Goal: Communication & Community: Connect with others

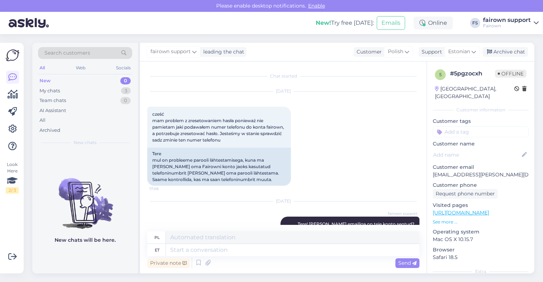
scroll to position [26, 0]
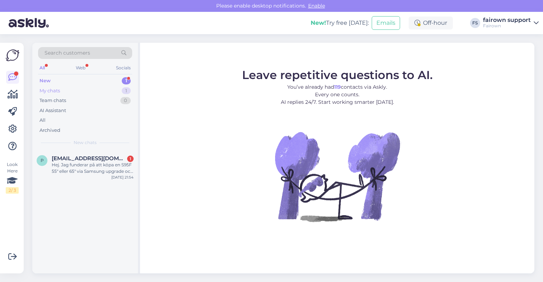
click at [96, 91] on div "My chats 1" at bounding box center [85, 91] width 94 height 10
click at [94, 78] on div "New 1" at bounding box center [85, 81] width 94 height 10
click at [94, 86] on div "My chats 1" at bounding box center [85, 91] width 94 height 10
click at [90, 160] on span "rafał.sowa@ispot.pl" at bounding box center [89, 158] width 75 height 6
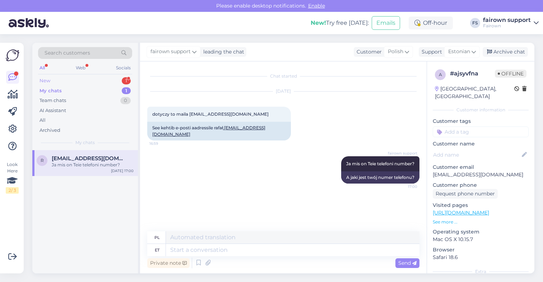
click at [107, 83] on div "New 1" at bounding box center [85, 81] width 94 height 10
